Goal: Use online tool/utility: Utilize a website feature to perform a specific function

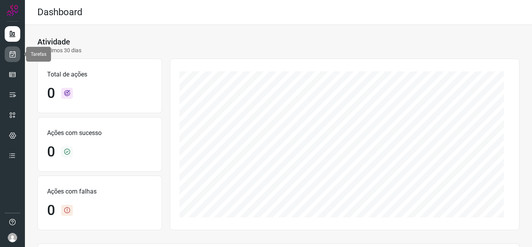
click at [18, 58] on link at bounding box center [13, 54] width 16 height 16
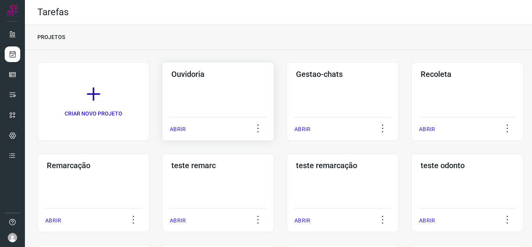
click at [181, 128] on p "ABRIR" at bounding box center [178, 129] width 16 height 8
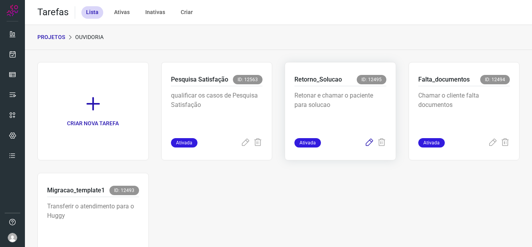
click at [365, 146] on icon at bounding box center [369, 142] width 9 height 9
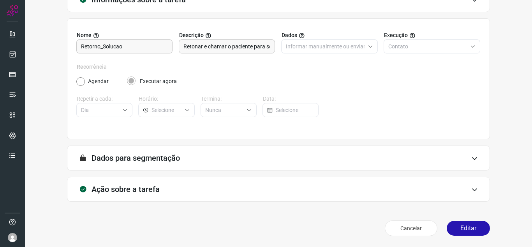
scroll to position [58, 0]
click at [461, 222] on button "Editar" at bounding box center [468, 228] width 43 height 15
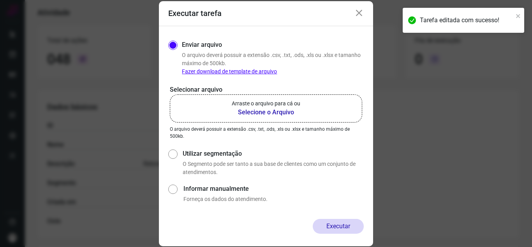
click at [233, 109] on b "Selecione o Arquivo" at bounding box center [266, 112] width 69 height 9
click at [0, 0] on input "Arraste o arquivo para cá ou Selecione o Arquivo" at bounding box center [0, 0] width 0 height 0
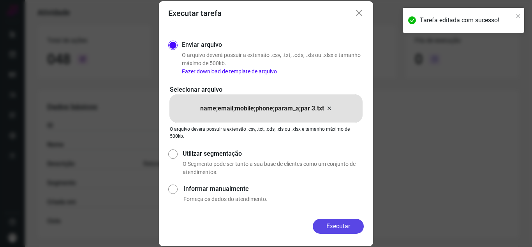
click at [342, 226] on button "Executar" at bounding box center [338, 226] width 51 height 15
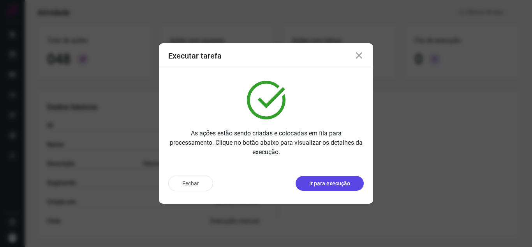
click at [353, 188] on button "Ir para execução" at bounding box center [330, 183] width 68 height 15
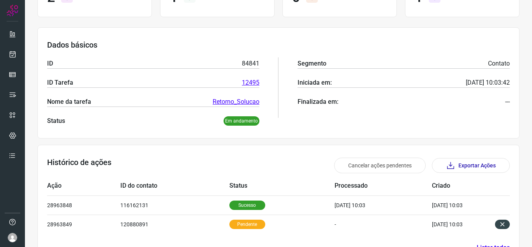
scroll to position [114, 0]
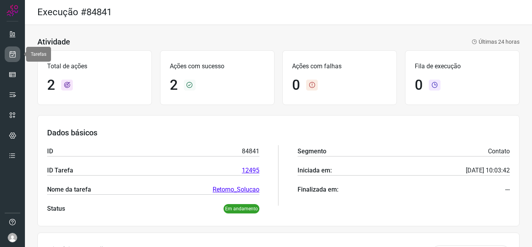
click at [14, 53] on icon at bounding box center [13, 54] width 8 height 8
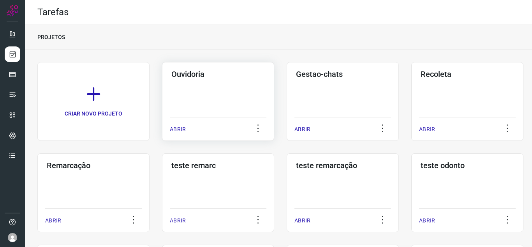
click at [174, 129] on p "ABRIR" at bounding box center [178, 129] width 16 height 8
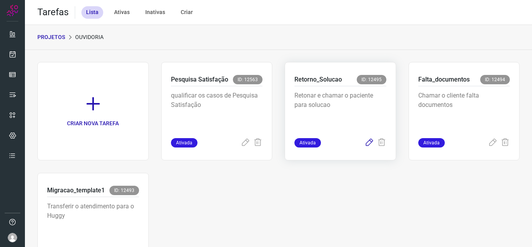
click at [365, 147] on icon at bounding box center [369, 142] width 9 height 9
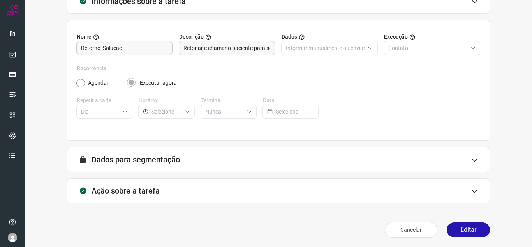
scroll to position [58, 0]
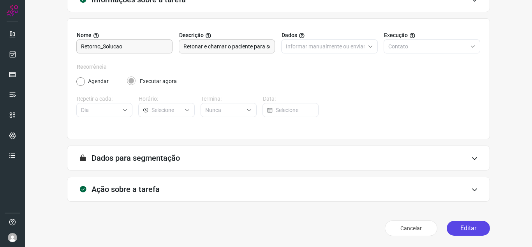
click at [466, 225] on button "Editar" at bounding box center [468, 228] width 43 height 15
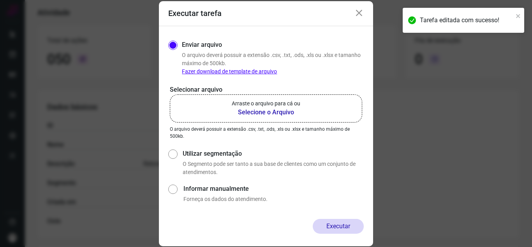
click at [205, 106] on label "Arraste o arquivo para cá ou Selecione o Arquivo" at bounding box center [266, 108] width 192 height 28
click at [0, 0] on input "Arraste o arquivo para cá ou Selecione o Arquivo" at bounding box center [0, 0] width 0 height 0
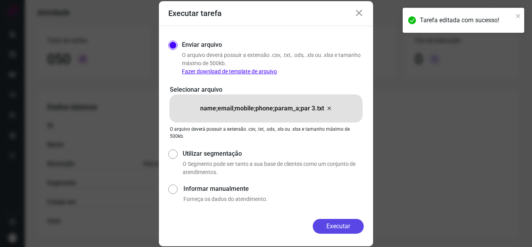
click at [342, 232] on button "Executar" at bounding box center [338, 226] width 51 height 15
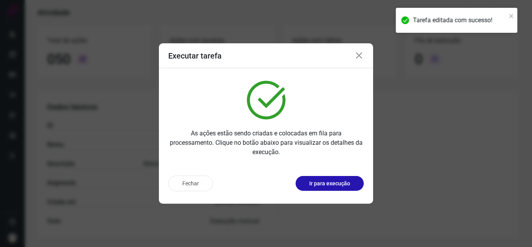
click at [346, 187] on p "Ir para execução" at bounding box center [329, 183] width 41 height 8
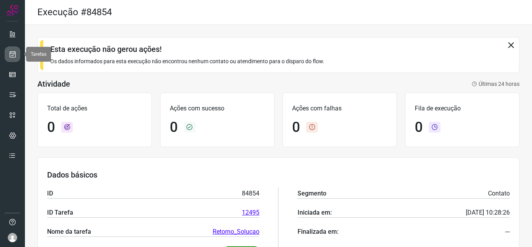
click at [9, 50] on icon at bounding box center [13, 54] width 8 height 8
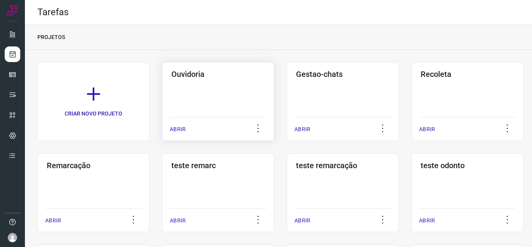
click at [178, 132] on p "ABRIR" at bounding box center [178, 129] width 16 height 8
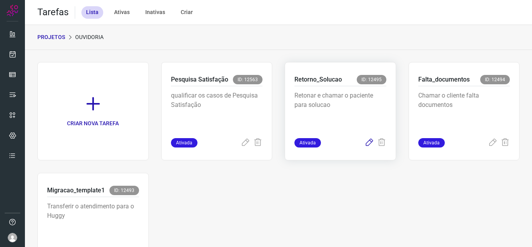
click at [369, 145] on icon at bounding box center [369, 142] width 9 height 9
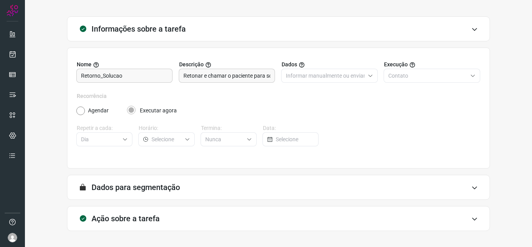
scroll to position [58, 0]
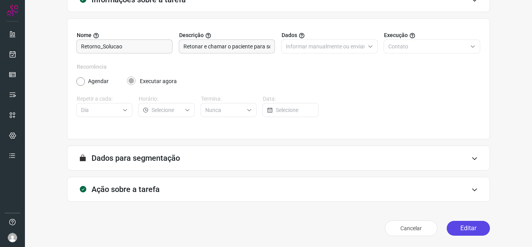
click at [467, 224] on button "Editar" at bounding box center [468, 228] width 43 height 15
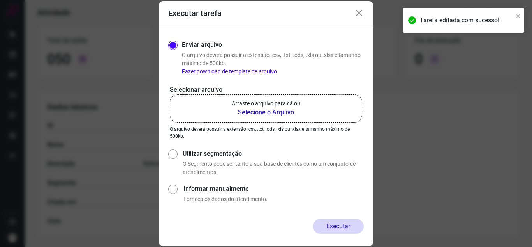
click at [248, 125] on p "O arquivo deverá possuir a extensão .csv, .txt, .ods, .xls ou .xlsx e tamanho m…" at bounding box center [266, 132] width 192 height 14
click at [249, 109] on b "Selecione o Arquivo" at bounding box center [266, 112] width 69 height 9
click at [0, 0] on input "Arraste o arquivo para cá ou Selecione o Arquivo" at bounding box center [0, 0] width 0 height 0
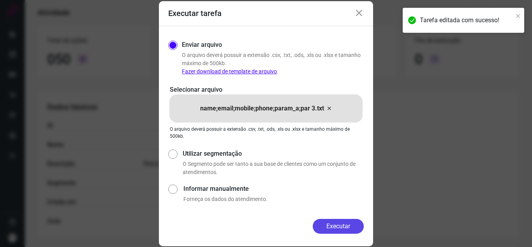
click at [333, 226] on button "Executar" at bounding box center [338, 226] width 51 height 15
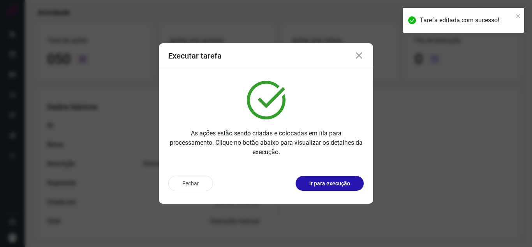
click at [347, 185] on p "Ir para execução" at bounding box center [329, 183] width 41 height 8
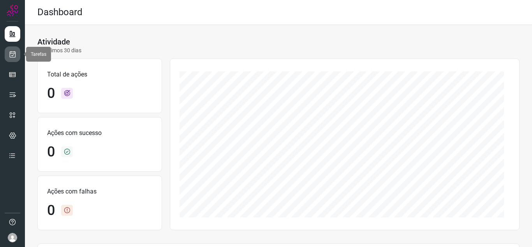
click at [11, 60] on link at bounding box center [13, 54] width 16 height 16
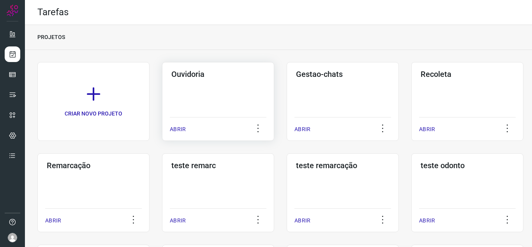
click at [166, 126] on div "Ouvidoria ABRIR" at bounding box center [218, 101] width 112 height 79
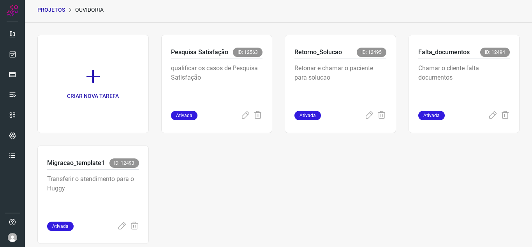
scroll to position [39, 0]
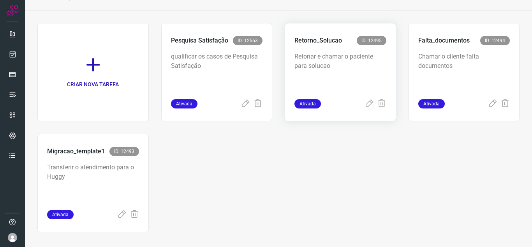
click at [363, 97] on div "Retonar e chamar o paciente para solucao" at bounding box center [341, 73] width 92 height 52
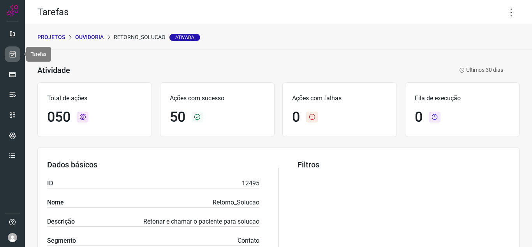
click at [5, 55] on link at bounding box center [13, 54] width 16 height 16
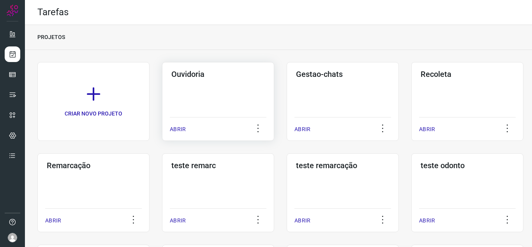
click at [170, 132] on p "ABRIR" at bounding box center [178, 129] width 16 height 8
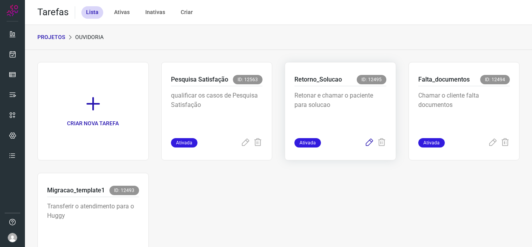
click at [365, 143] on icon at bounding box center [369, 142] width 9 height 9
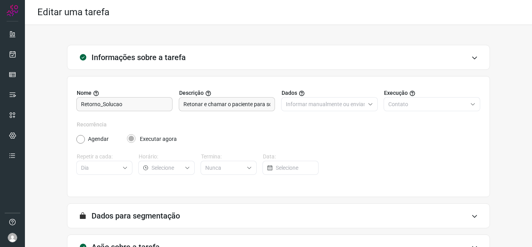
scroll to position [58, 0]
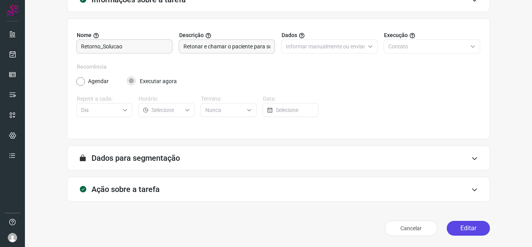
click at [463, 231] on button "Editar" at bounding box center [468, 228] width 43 height 15
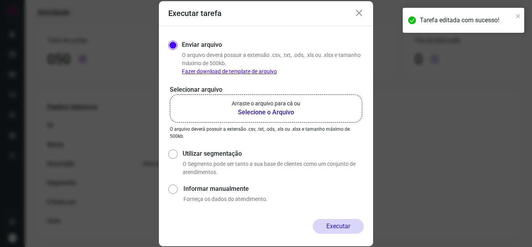
click at [276, 112] on b "Selecione o Arquivo" at bounding box center [266, 112] width 69 height 9
click at [0, 0] on input "Arraste o arquivo para cá ou Selecione o Arquivo" at bounding box center [0, 0] width 0 height 0
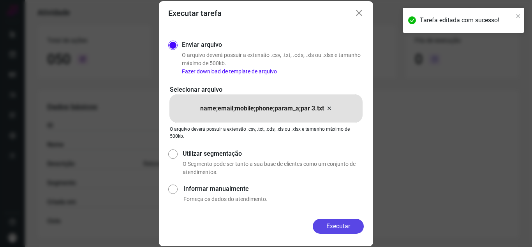
click at [347, 224] on button "Executar" at bounding box center [338, 226] width 51 height 15
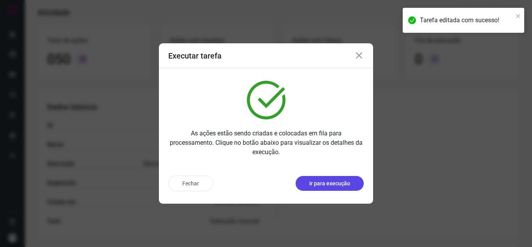
click at [347, 185] on p "Ir para execução" at bounding box center [329, 183] width 41 height 8
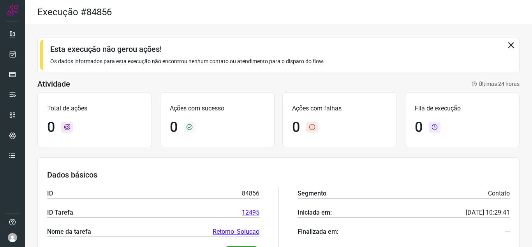
click at [450, 70] on div "Esta execução não gerou ações! Os dados informados para esta execução não encon…" at bounding box center [278, 55] width 482 height 36
click at [12, 53] on icon at bounding box center [13, 54] width 8 height 8
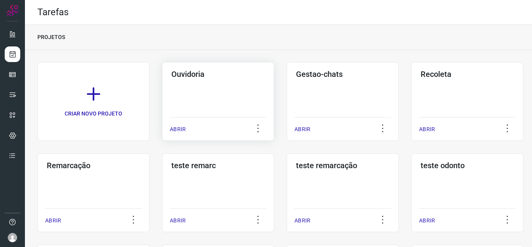
click at [166, 132] on div "Ouvidoria ABRIR" at bounding box center [218, 101] width 112 height 79
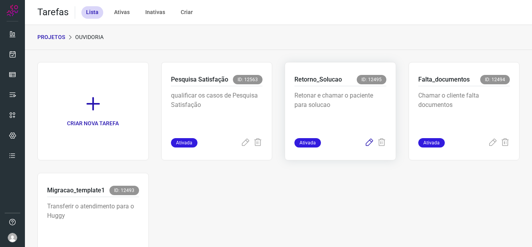
click at [365, 145] on icon at bounding box center [369, 142] width 9 height 9
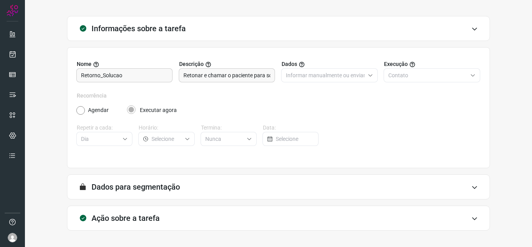
scroll to position [58, 0]
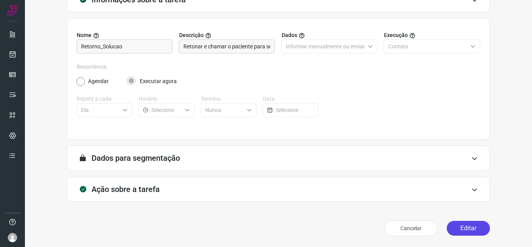
click at [453, 228] on button "Editar" at bounding box center [468, 228] width 43 height 15
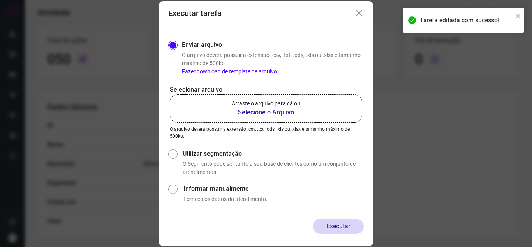
click at [208, 114] on label "Arraste o arquivo para cá ou Selecione o Arquivo" at bounding box center [266, 108] width 192 height 28
click at [0, 0] on input "Arraste o arquivo para cá ou Selecione o Arquivo" at bounding box center [0, 0] width 0 height 0
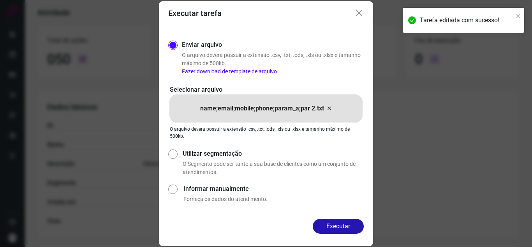
click at [349, 215] on div "Enviar arquivo O arquivo deverá possuir a extensão .csv, .txt, .ods, .xls ou .x…" at bounding box center [266, 122] width 214 height 192
click at [342, 236] on div "Executar" at bounding box center [266, 232] width 214 height 27
click at [343, 235] on div "Executar" at bounding box center [266, 232] width 214 height 27
click at [350, 227] on button "Executar" at bounding box center [338, 226] width 51 height 15
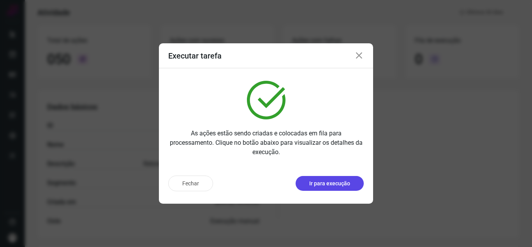
click at [351, 180] on button "Ir para execução" at bounding box center [330, 183] width 68 height 15
